Goal: Communication & Community: Answer question/provide support

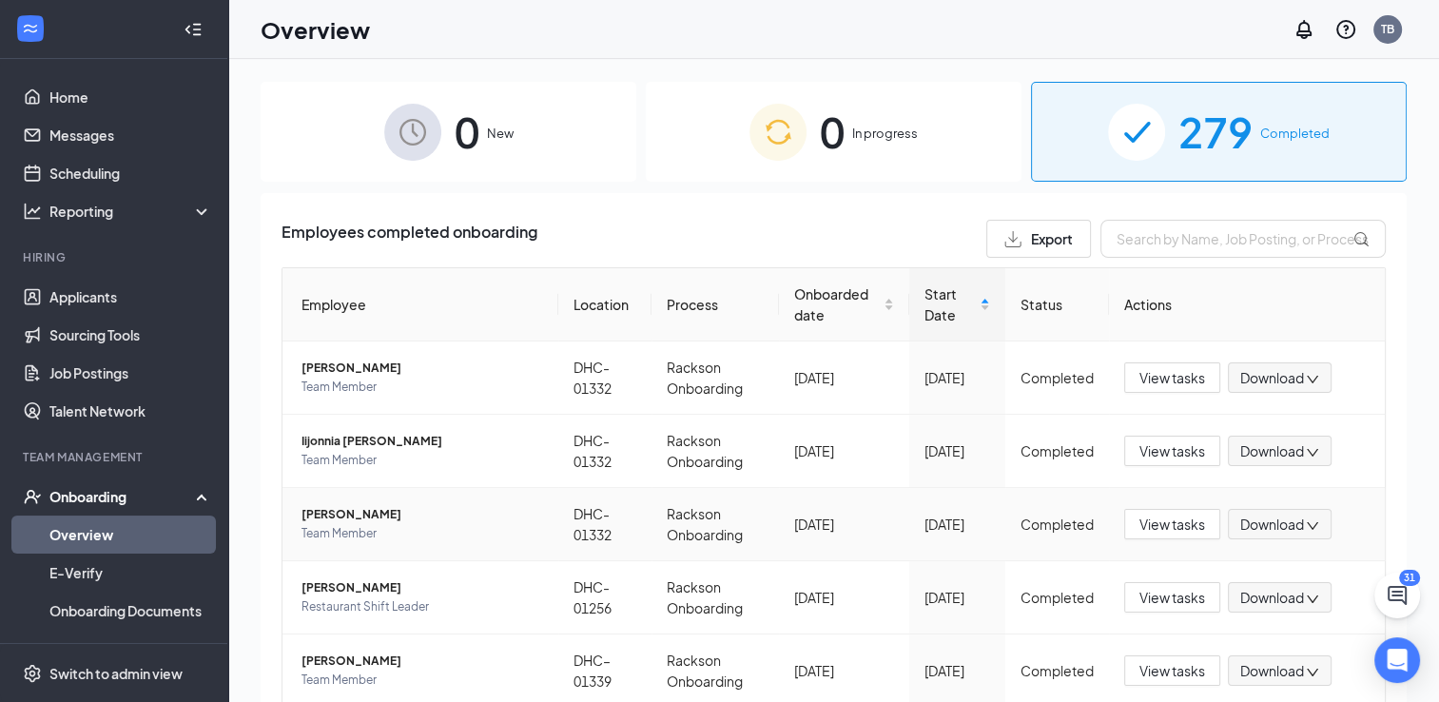
scroll to position [167, 0]
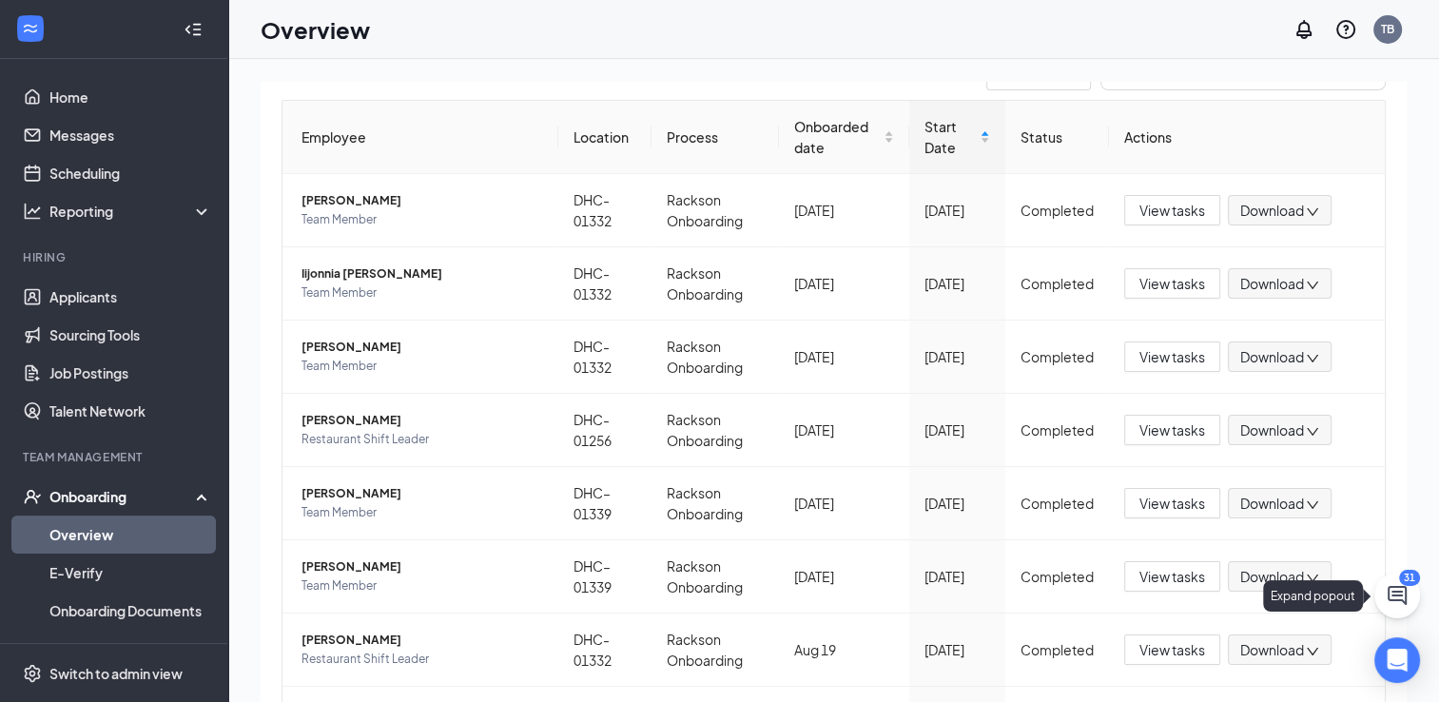
click at [1412, 602] on button at bounding box center [1398, 596] width 46 height 46
click at [1120, 683] on div "Chat 31" at bounding box center [1172, 678] width 291 height 30
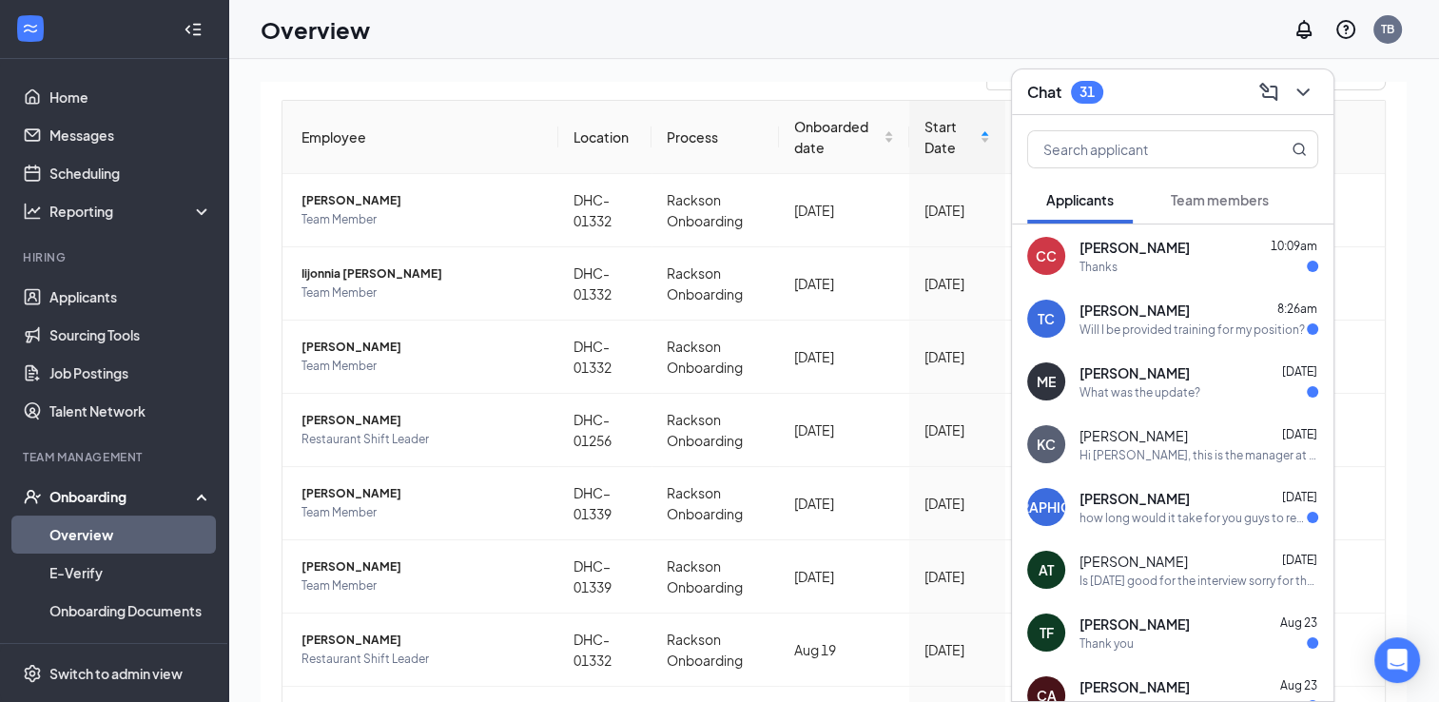
click at [1206, 341] on div "[PERSON_NAME] 8:26am Will I be provided training for my position?" at bounding box center [1173, 318] width 322 height 63
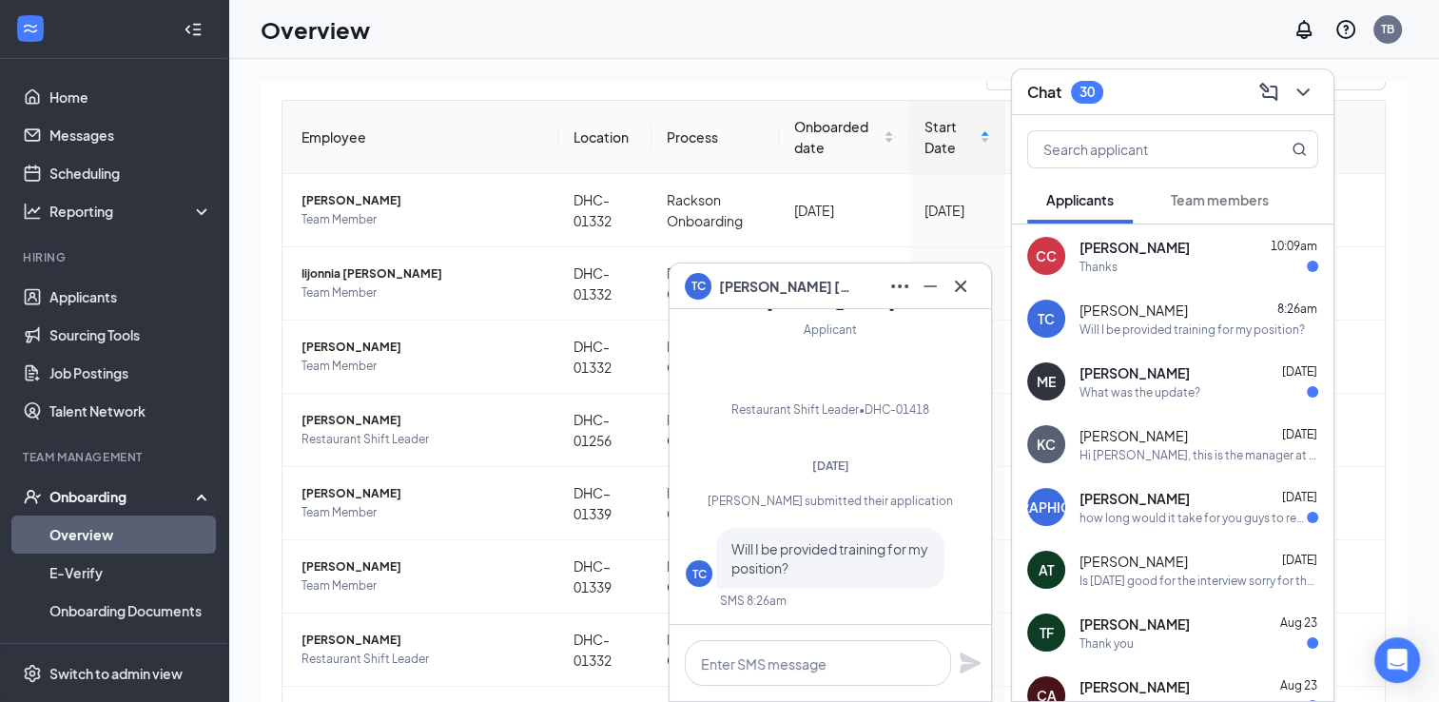
click at [1191, 497] on div "[PERSON_NAME] [DATE]" at bounding box center [1199, 498] width 239 height 19
click at [849, 672] on textarea at bounding box center [818, 663] width 266 height 46
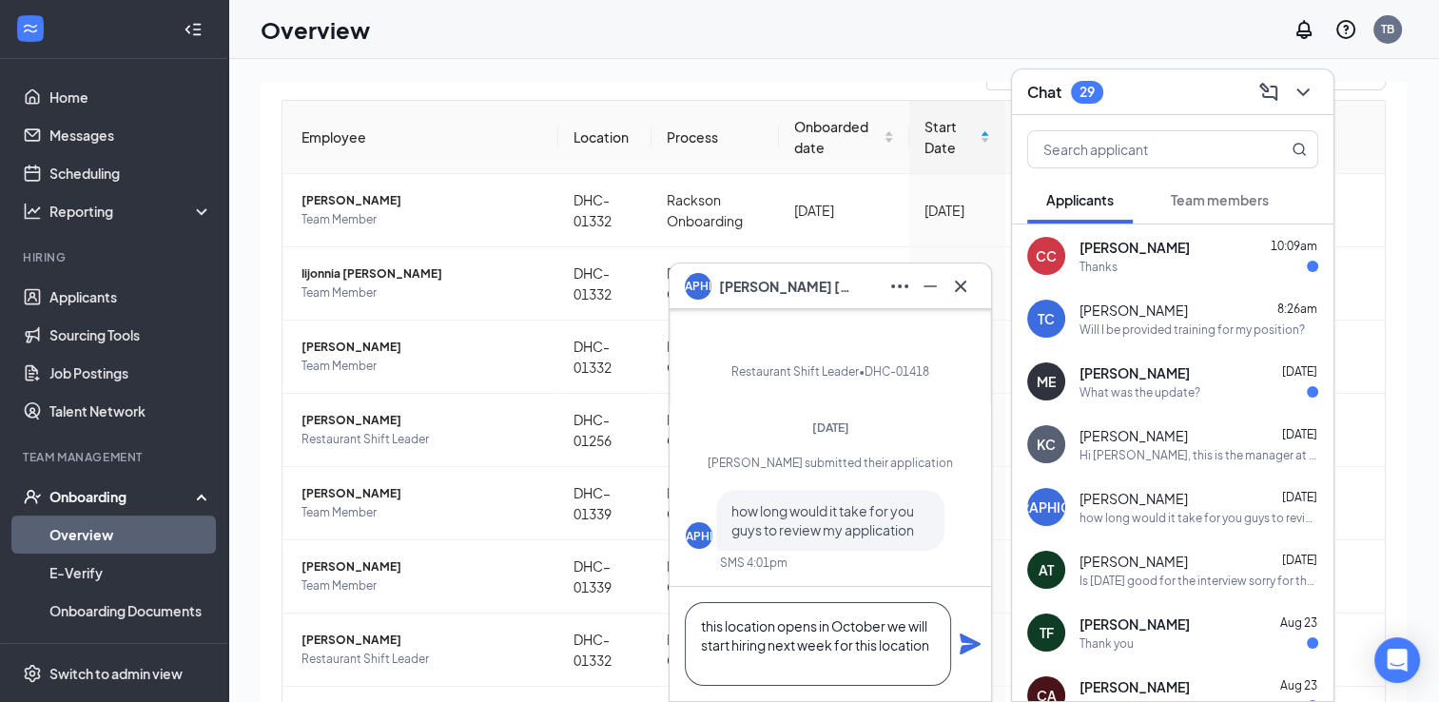
type textarea "this location opens in October we will start hiring next week for this location"
click at [972, 646] on icon "Plane" at bounding box center [970, 644] width 21 height 21
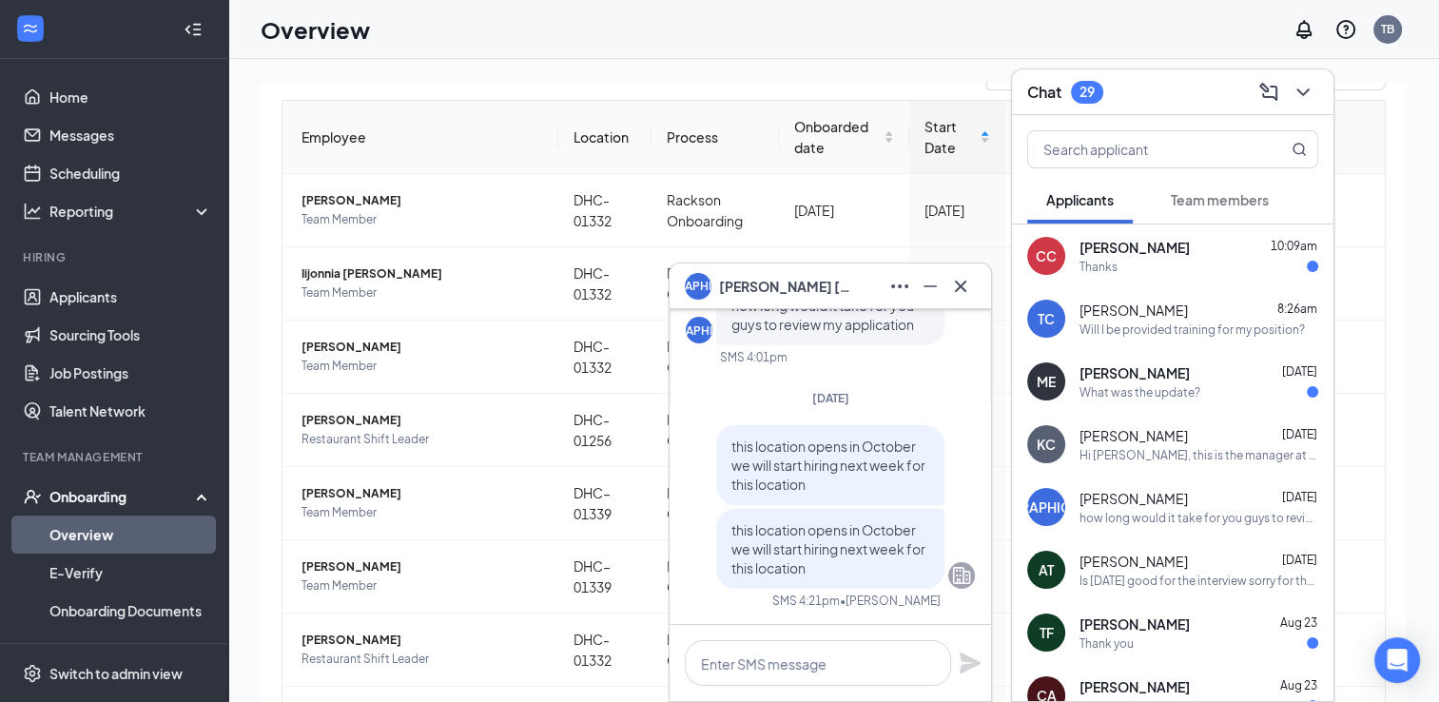
click at [1142, 257] on div "[PERSON_NAME] 10:09am Thanks" at bounding box center [1199, 256] width 239 height 37
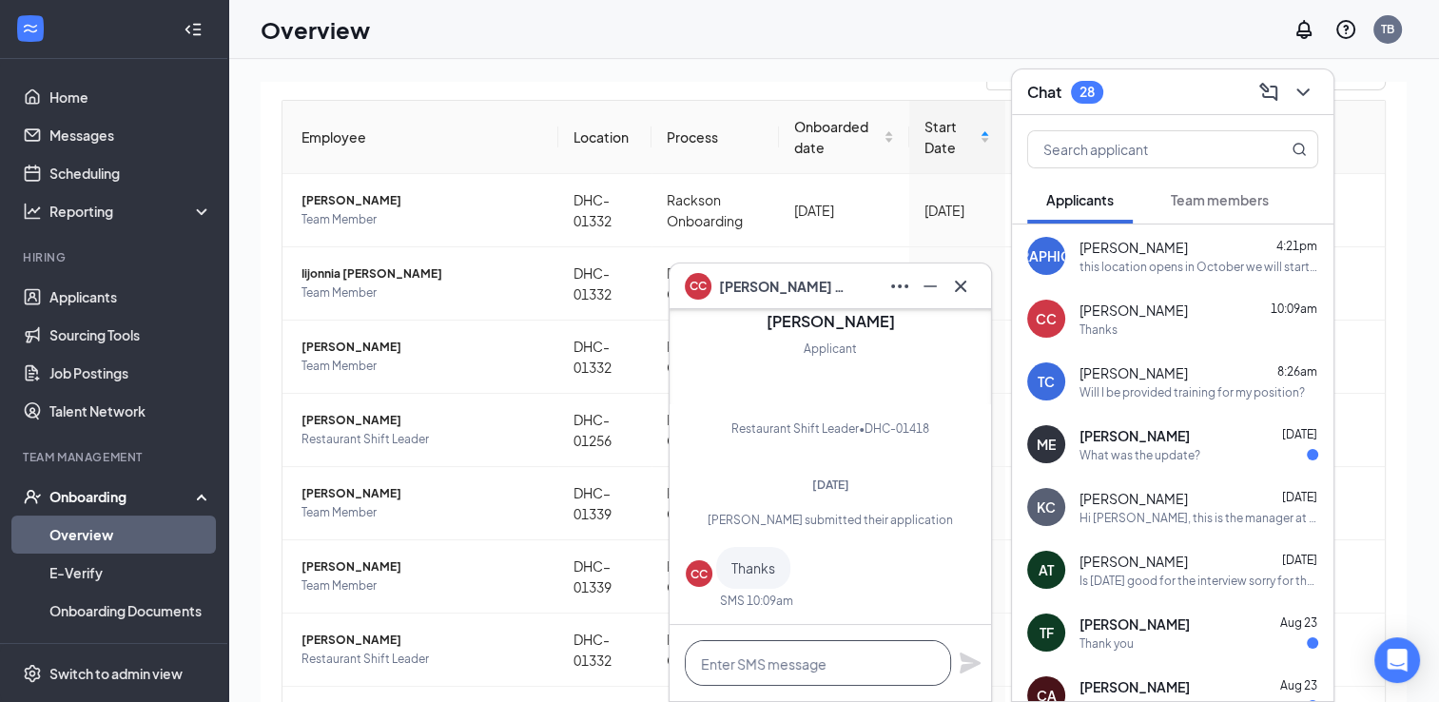
click at [765, 675] on textarea at bounding box center [818, 663] width 266 height 46
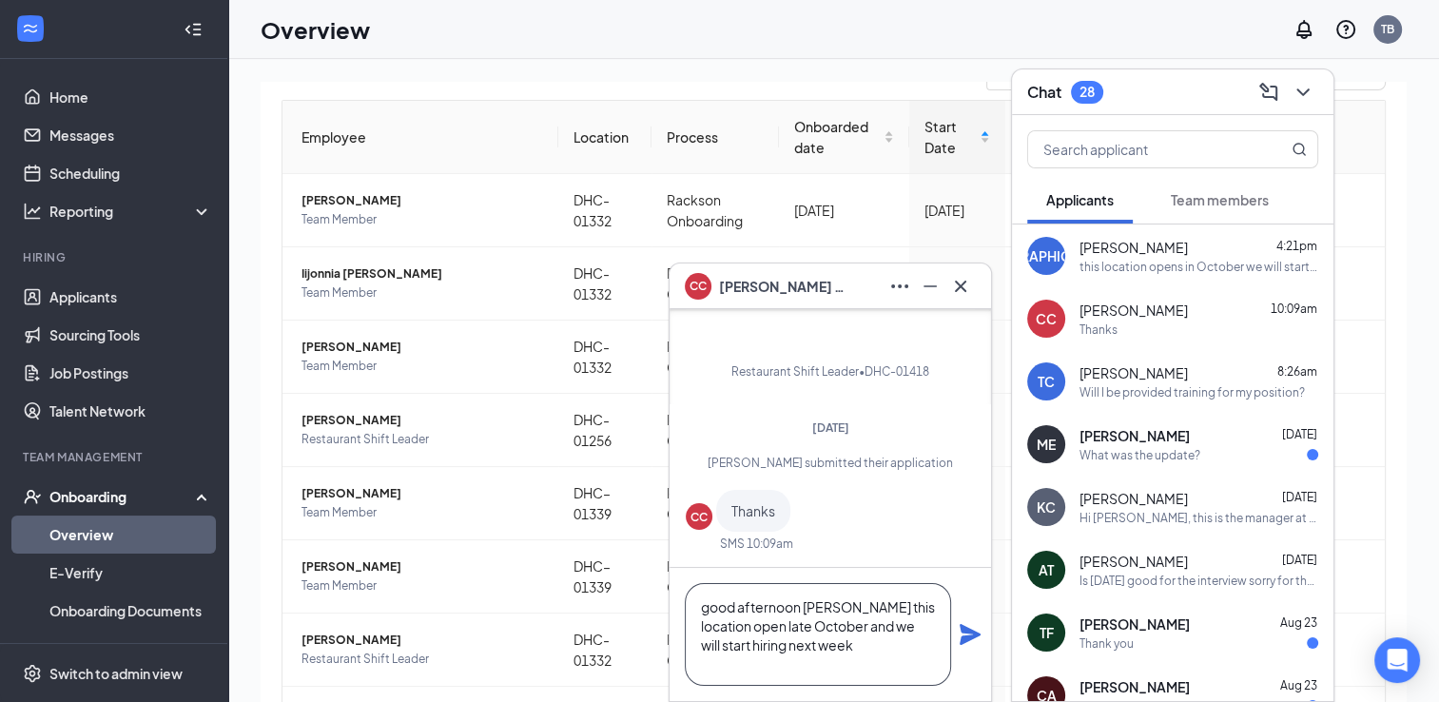
type textarea "good afternoon [PERSON_NAME] this location open late October and we will start …"
click at [969, 637] on icon "Plane" at bounding box center [970, 634] width 21 height 21
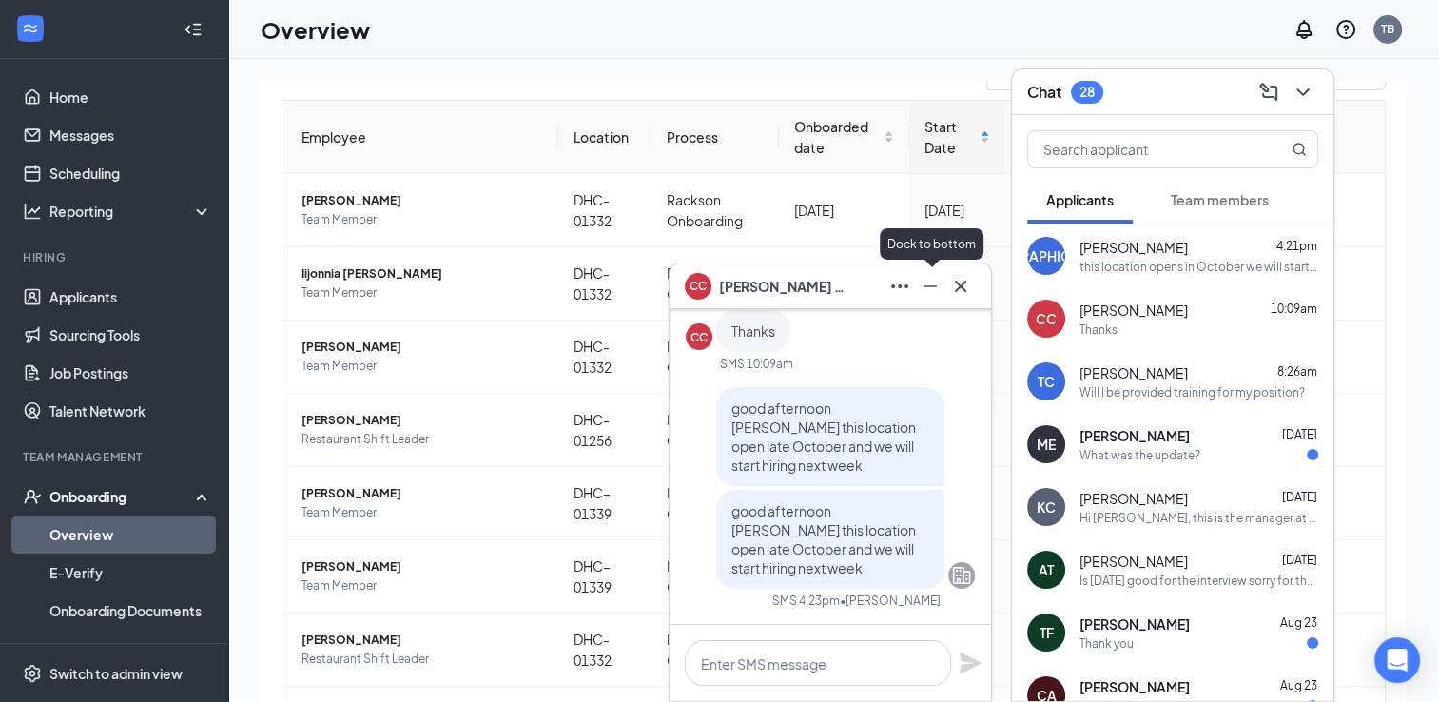
click at [941, 293] on icon "Minimize" at bounding box center [930, 286] width 23 height 23
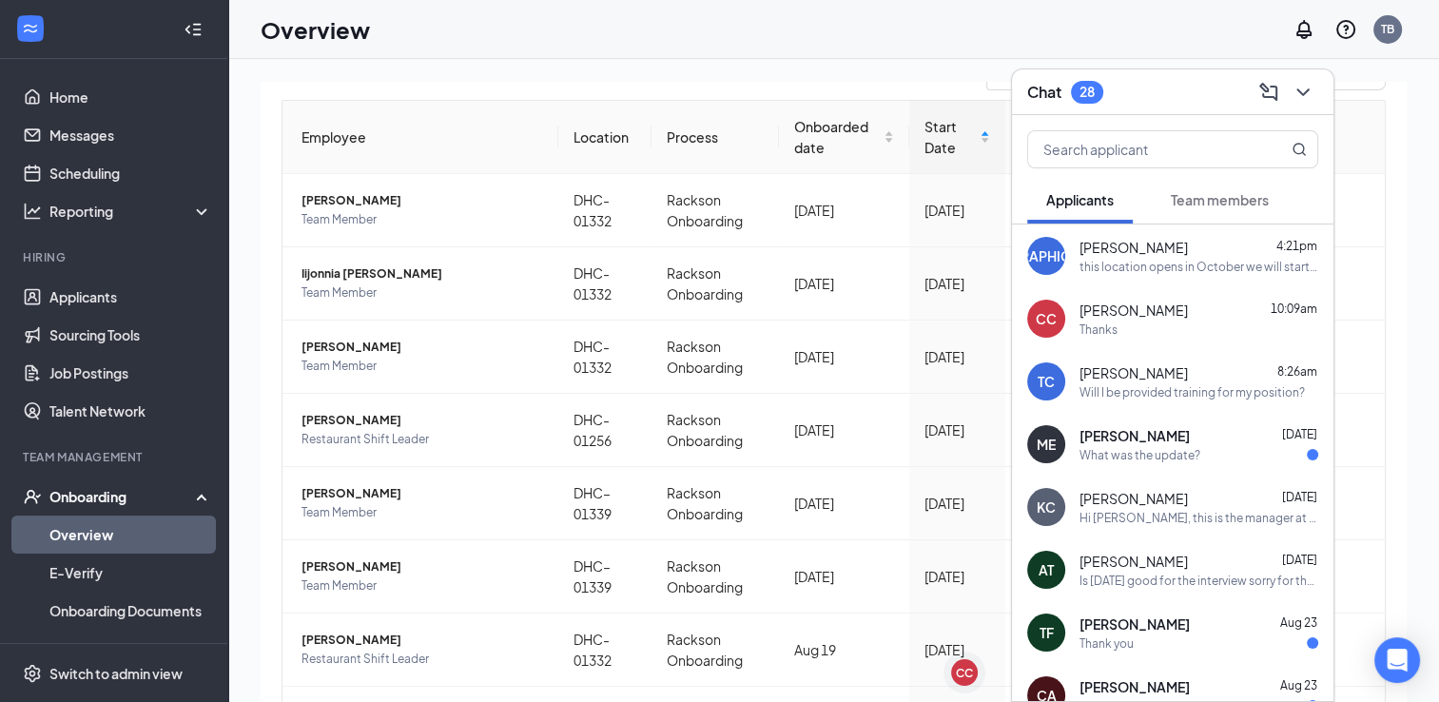
click at [1201, 451] on div "What was the update?" at bounding box center [1199, 455] width 239 height 16
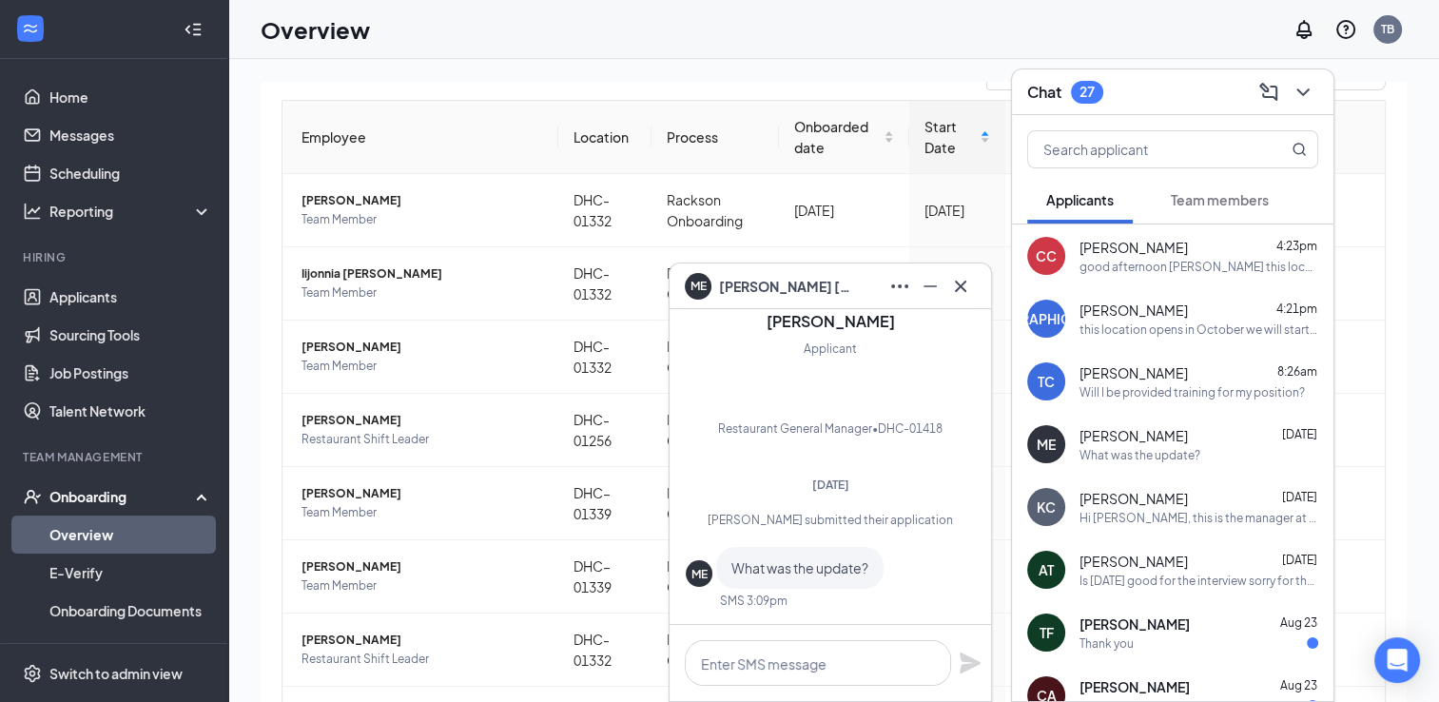
click at [974, 295] on div at bounding box center [961, 286] width 30 height 30
click at [958, 294] on icon "Cross" at bounding box center [960, 286] width 23 height 23
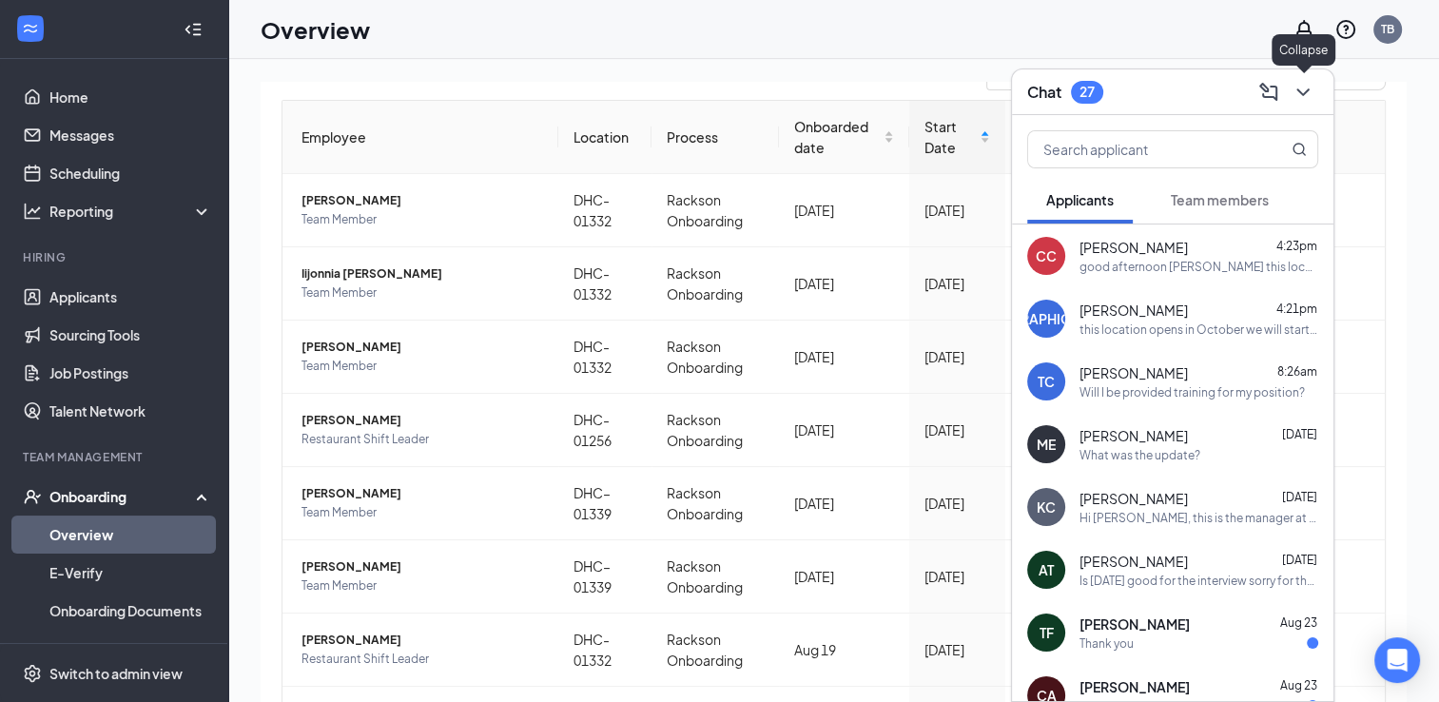
click at [1298, 95] on icon "ChevronDown" at bounding box center [1303, 92] width 23 height 23
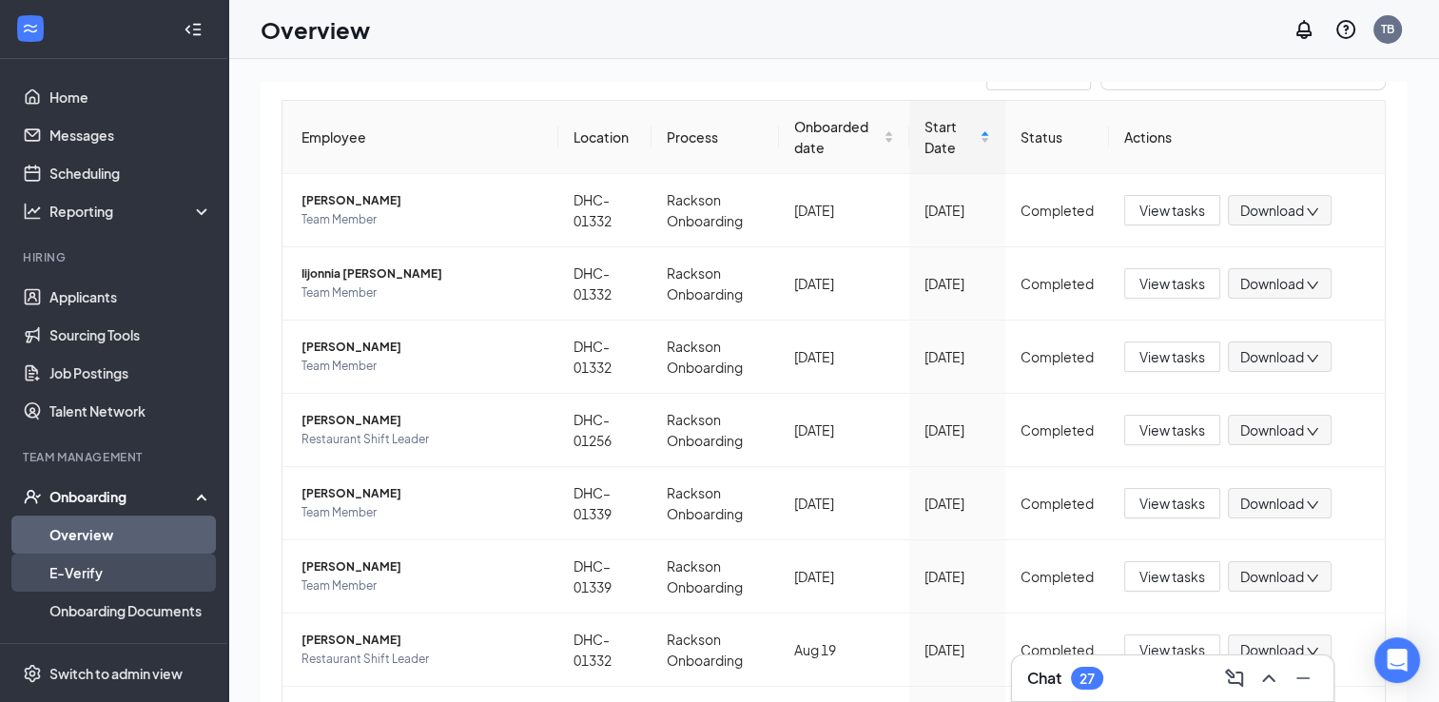
click at [108, 569] on link "E-Verify" at bounding box center [130, 573] width 163 height 38
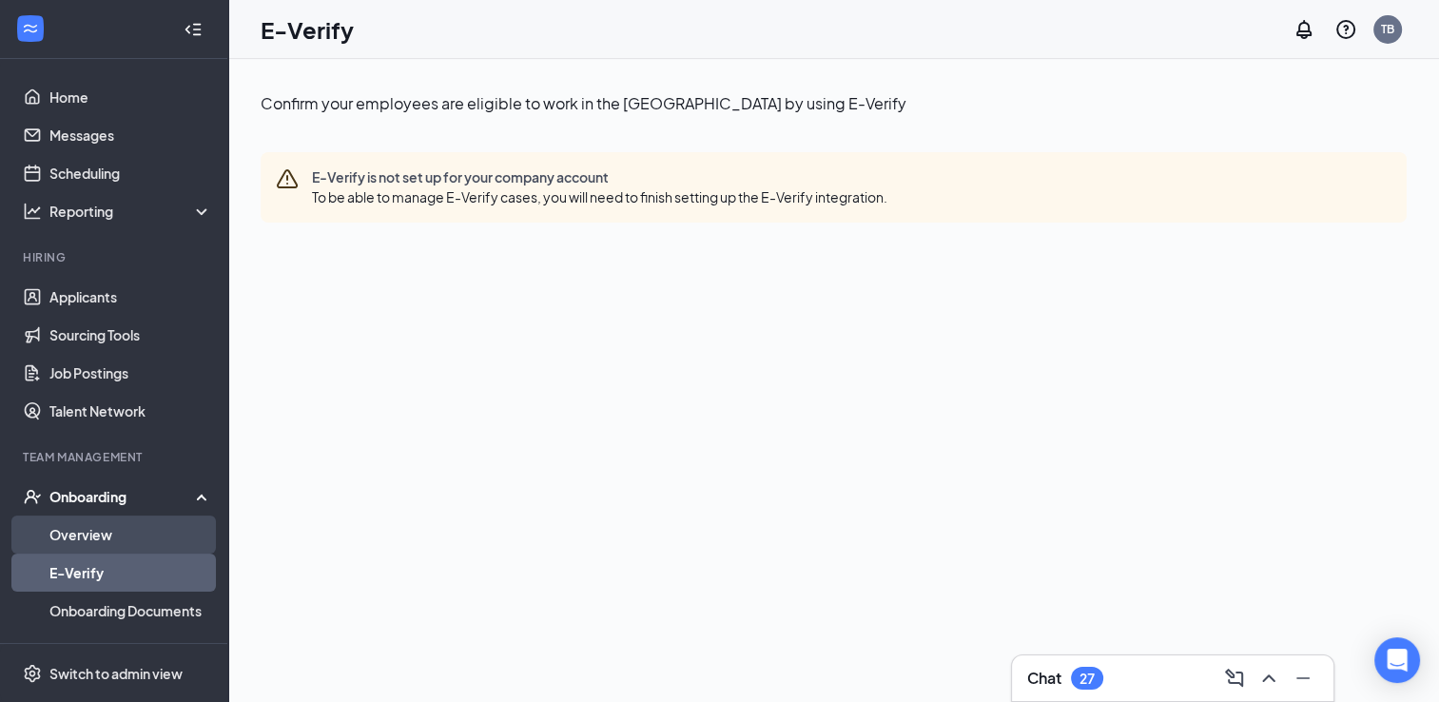
click at [72, 534] on link "Overview" at bounding box center [130, 535] width 163 height 38
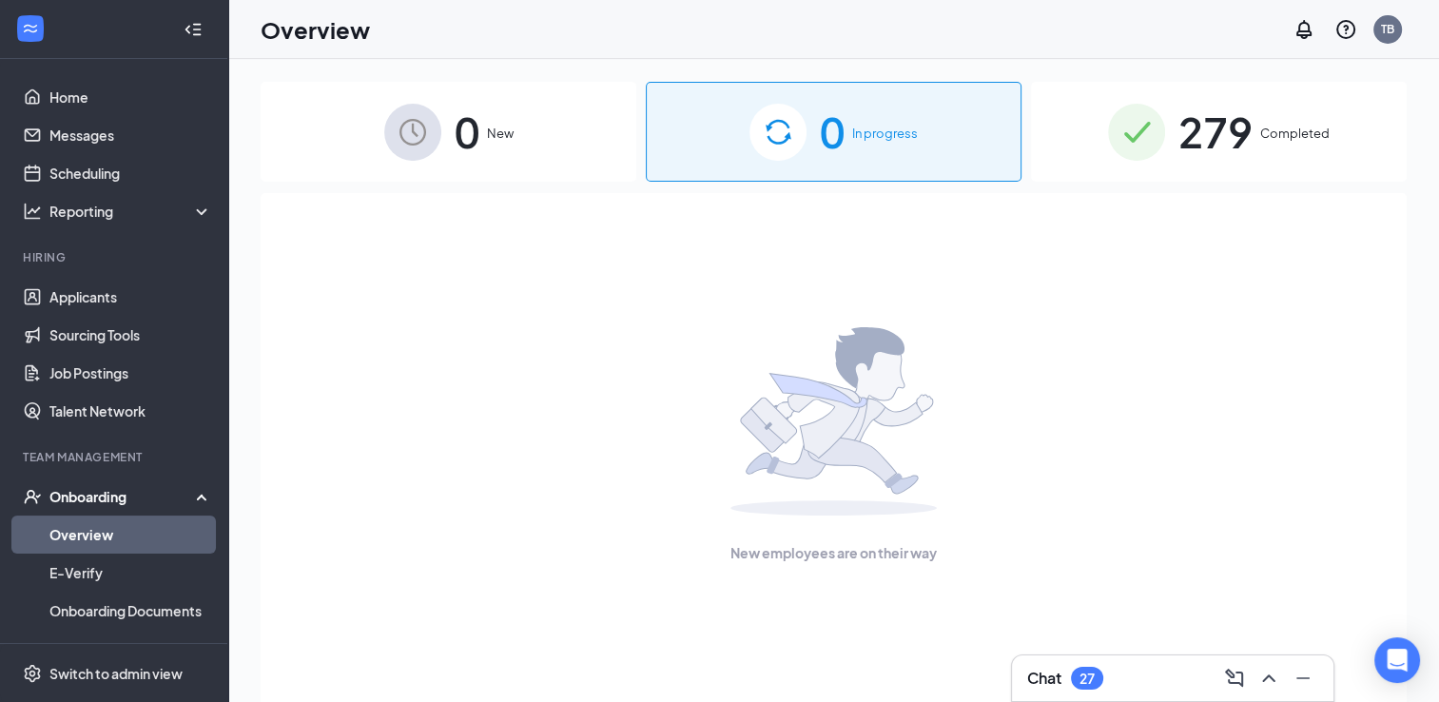
click at [1343, 97] on div "279 Completed" at bounding box center [1219, 132] width 376 height 100
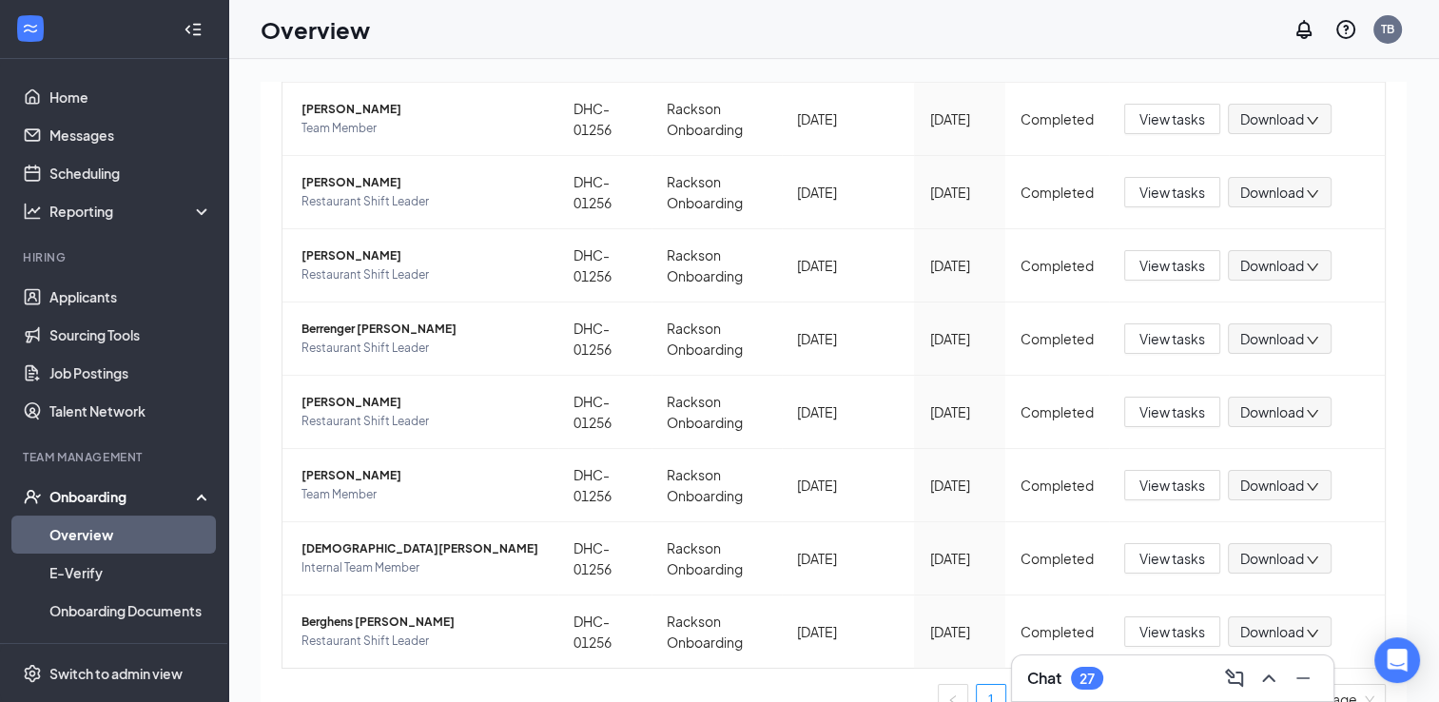
scroll to position [434, 0]
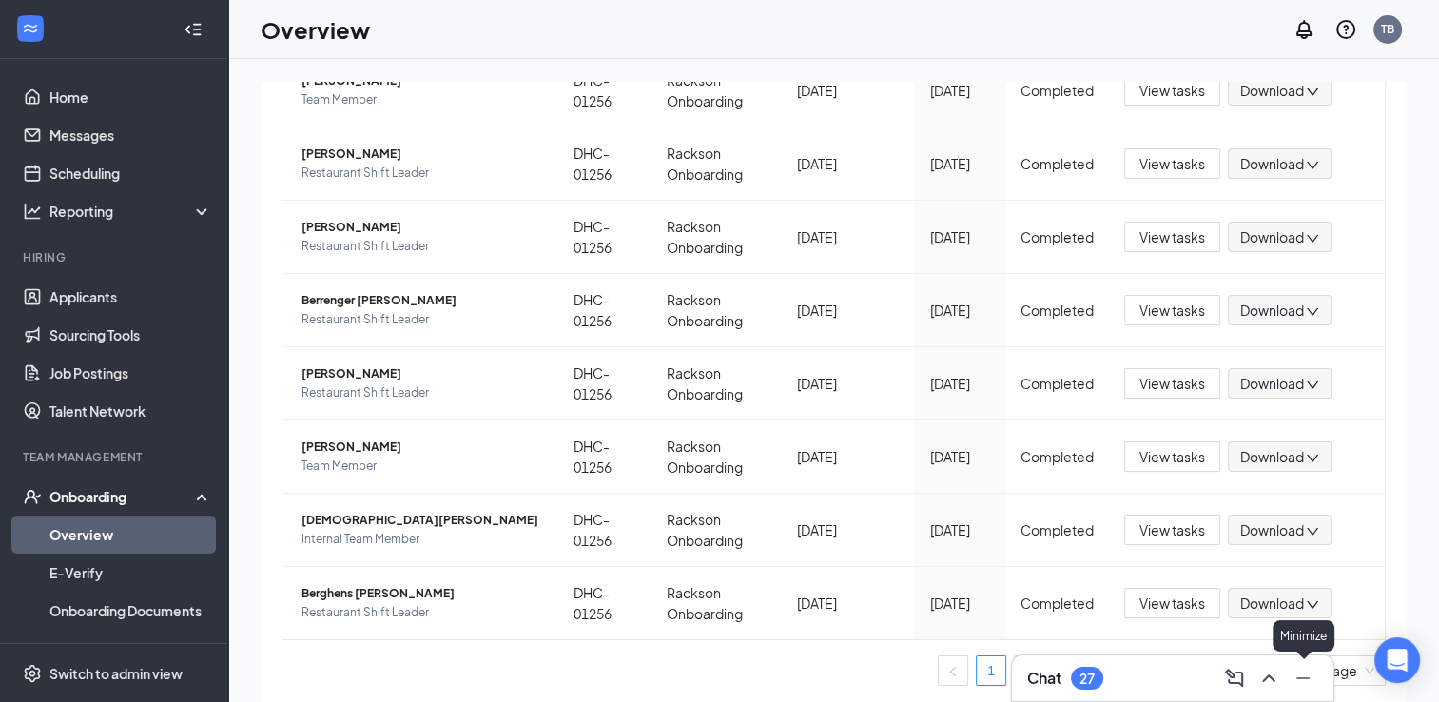
click at [1298, 682] on icon "Minimize" at bounding box center [1303, 678] width 23 height 23
click at [1205, 672] on link "28" at bounding box center [1219, 670] width 29 height 29
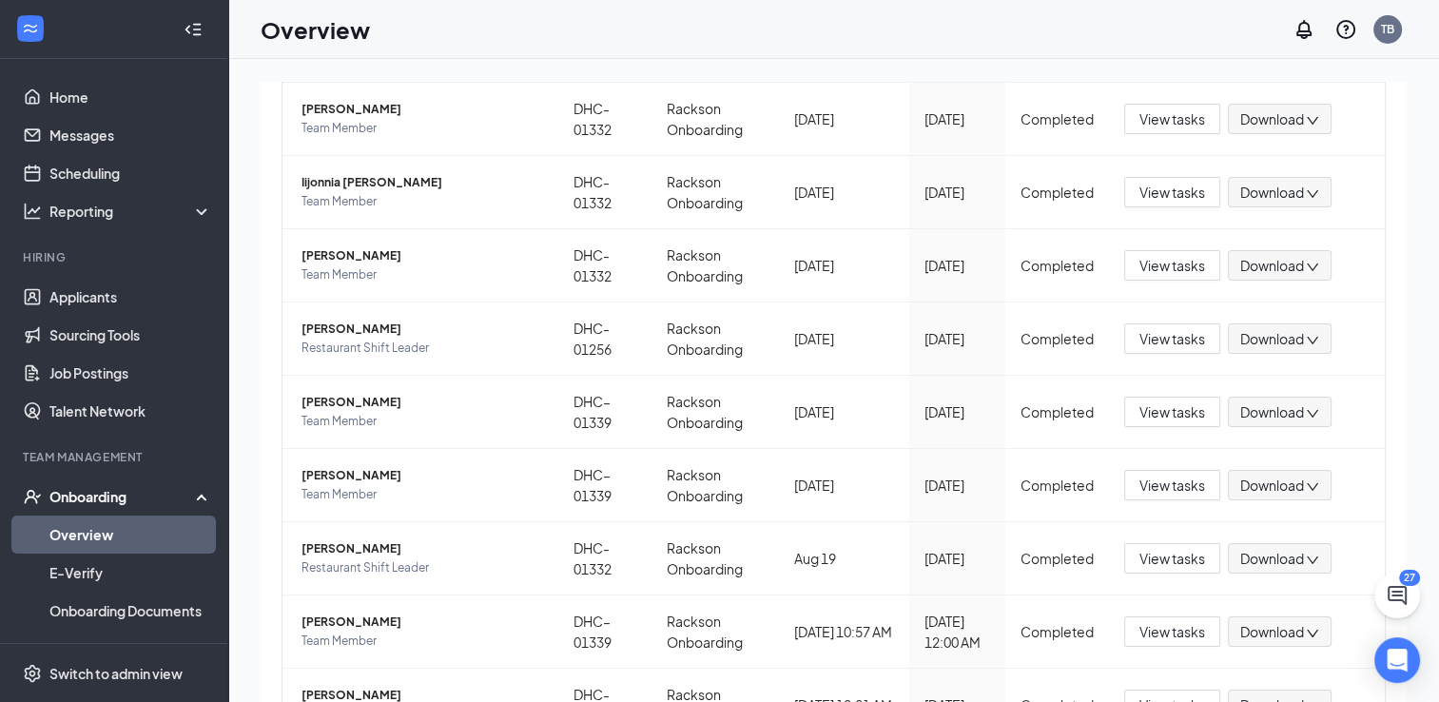
scroll to position [362, 0]
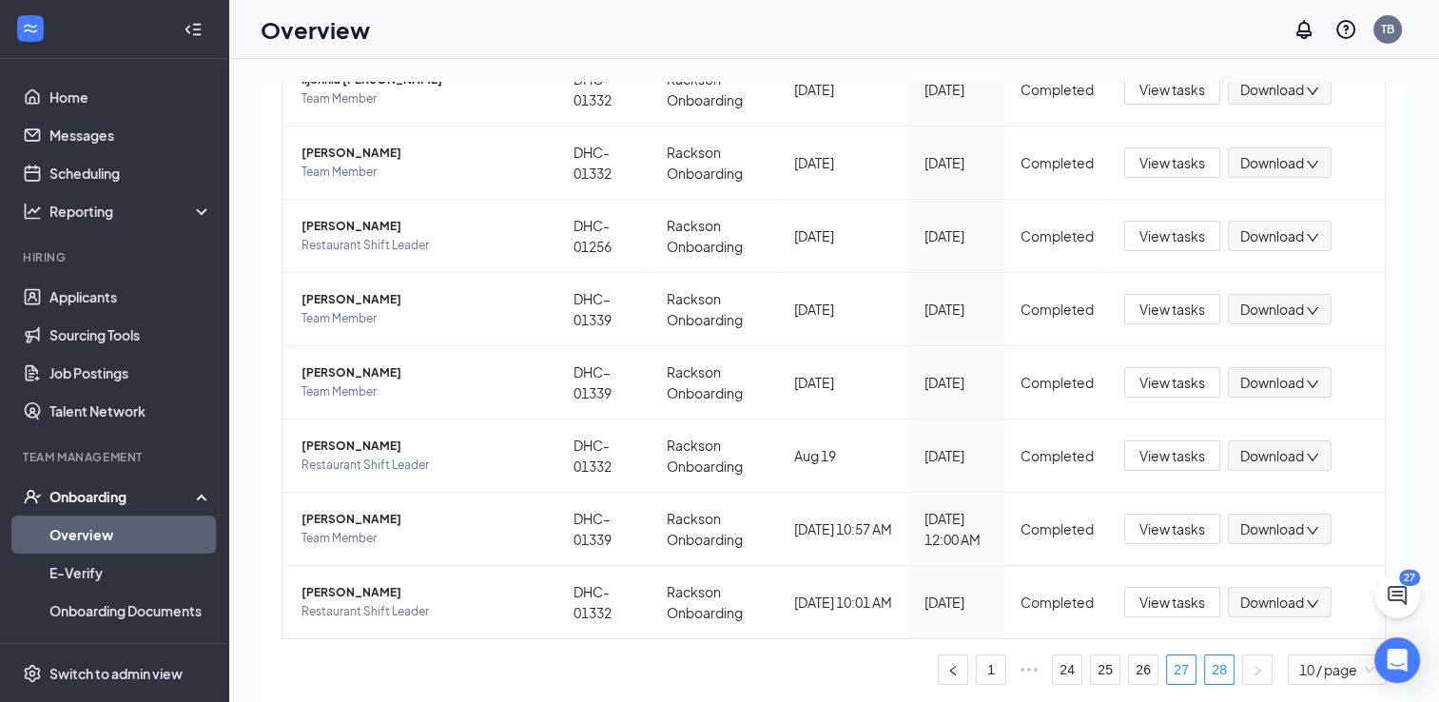
click at [1167, 661] on link "27" at bounding box center [1181, 669] width 29 height 29
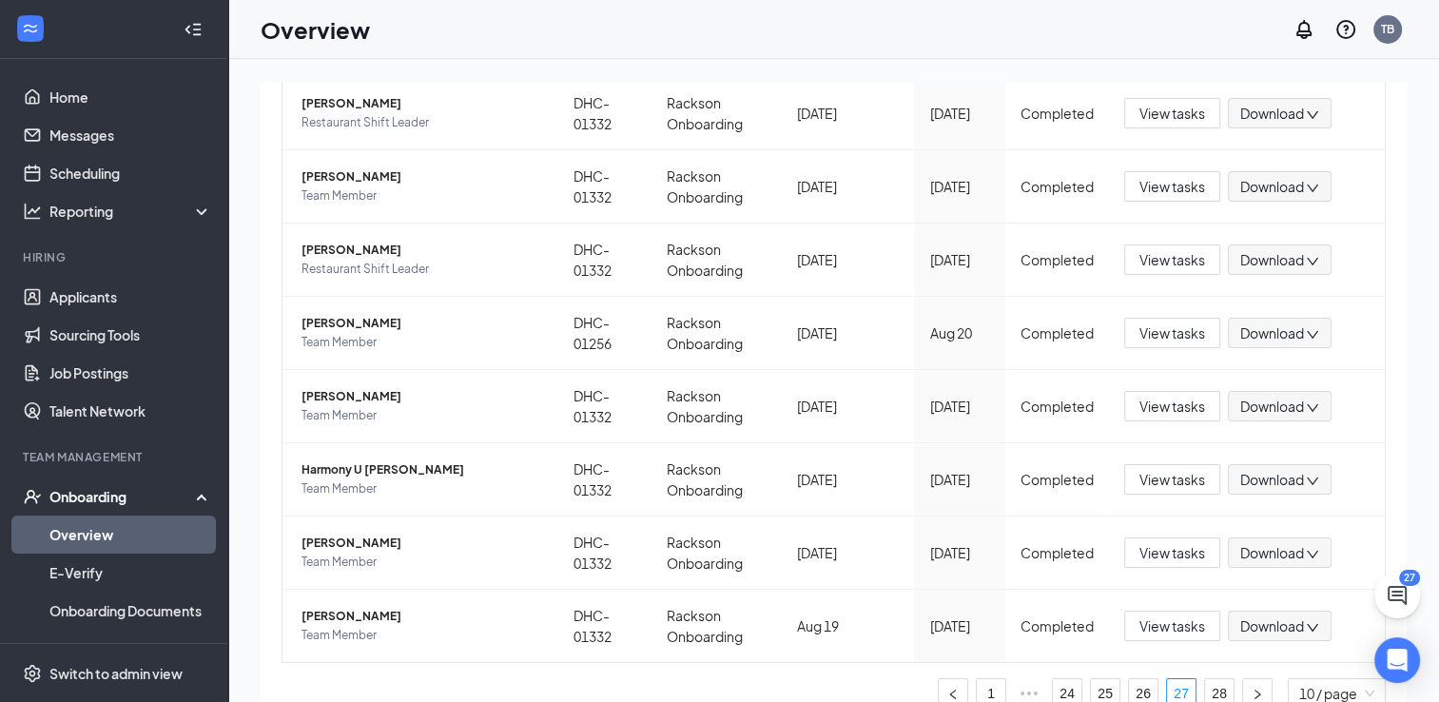
scroll to position [434, 0]
